Goal: Obtain resource: Download file/media

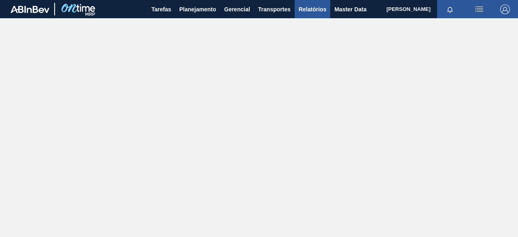
click at [318, 12] on span "Relatórios" at bounding box center [313, 9] width 28 height 10
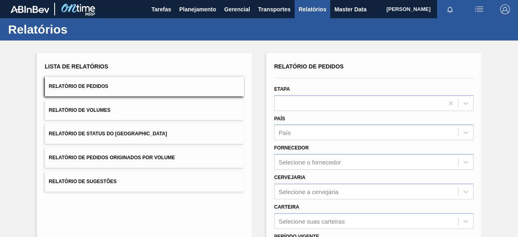
click at [168, 157] on span "Relatório de Pedidos Originados por Volume" at bounding box center [112, 158] width 126 height 6
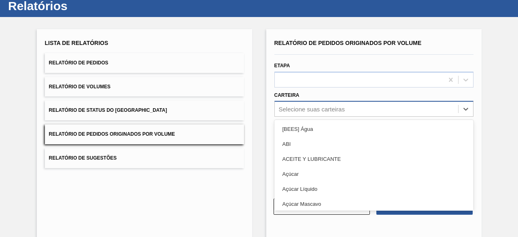
click at [366, 117] on div "option [BEES] Água focused, 1 of 101. 101 results available. Use Up and Down to…" at bounding box center [373, 109] width 199 height 16
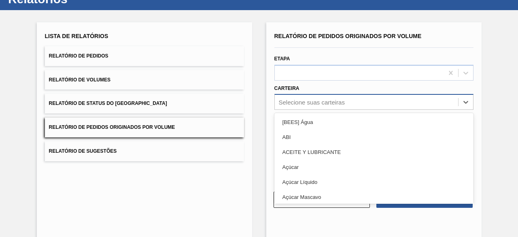
scroll to position [31, 0]
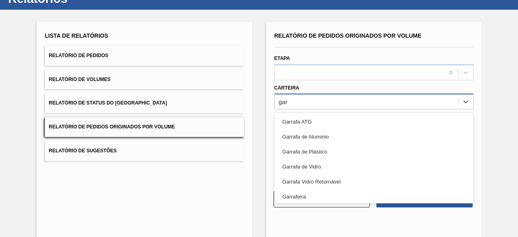
type input "garr"
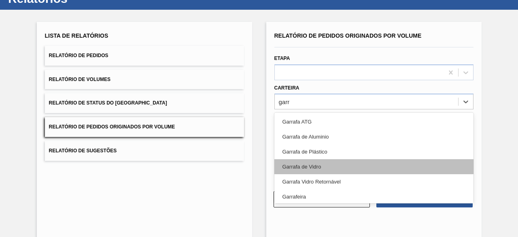
click at [329, 168] on div "Garrafa de Vidro" at bounding box center [373, 166] width 199 height 15
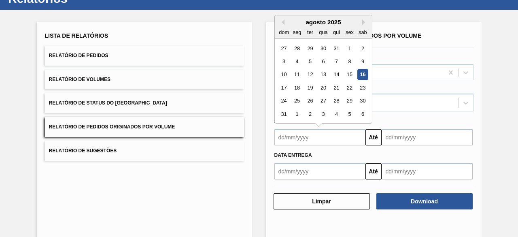
click at [333, 138] on input "text" at bounding box center [319, 137] width 91 height 16
click at [280, 73] on div "10" at bounding box center [283, 74] width 11 height 11
type input "[DATE]"
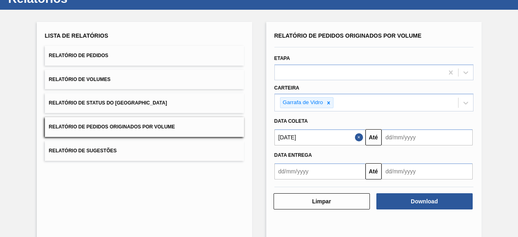
click at [415, 136] on input "text" at bounding box center [427, 137] width 91 height 16
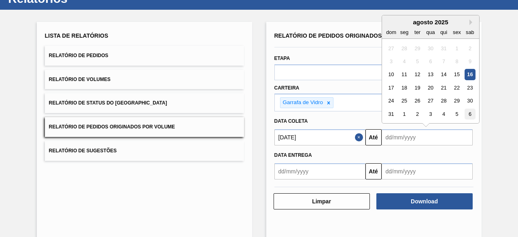
click at [469, 113] on div "6" at bounding box center [469, 113] width 11 height 11
type input "[DATE]"
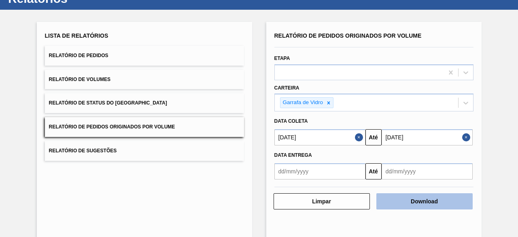
click at [434, 201] on button "Download" at bounding box center [424, 201] width 96 height 16
